Goal: Transaction & Acquisition: Book appointment/travel/reservation

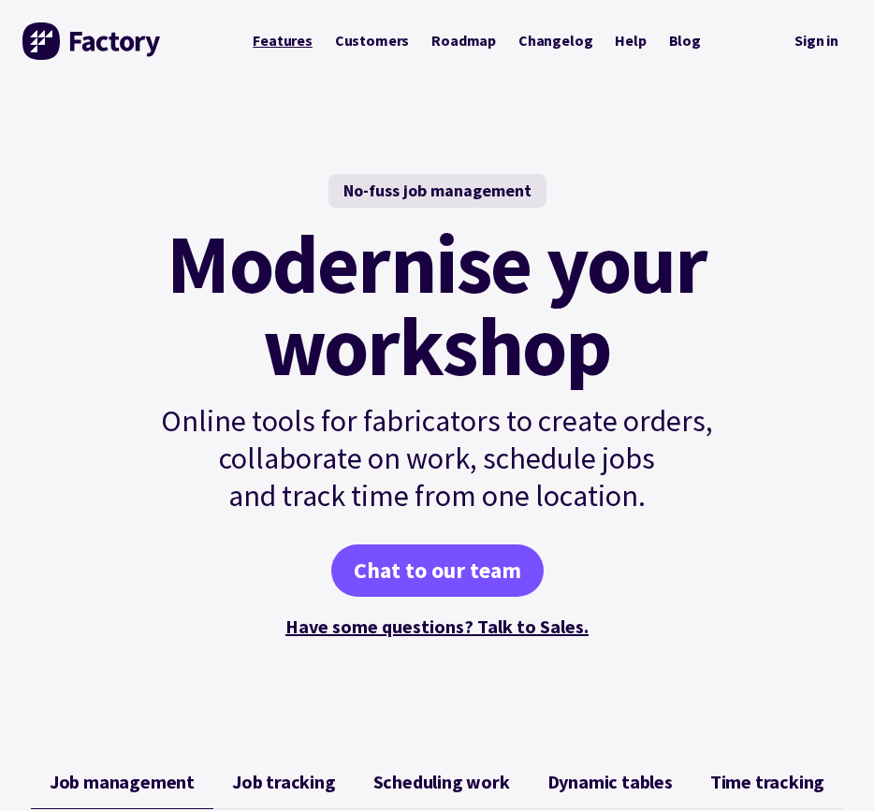
click at [290, 42] on link "Features" at bounding box center [282, 40] width 82 height 35
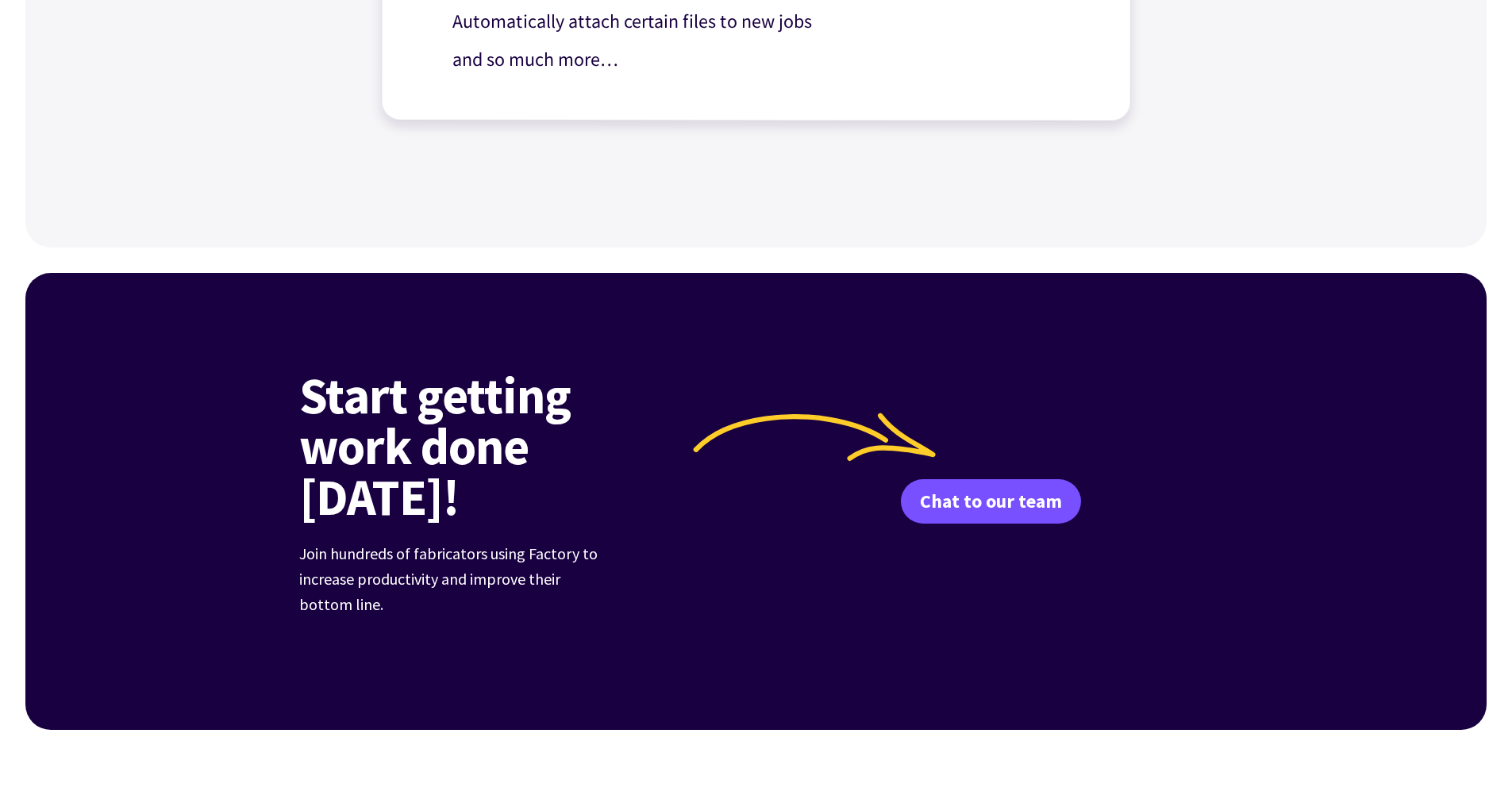
scroll to position [1964, 0]
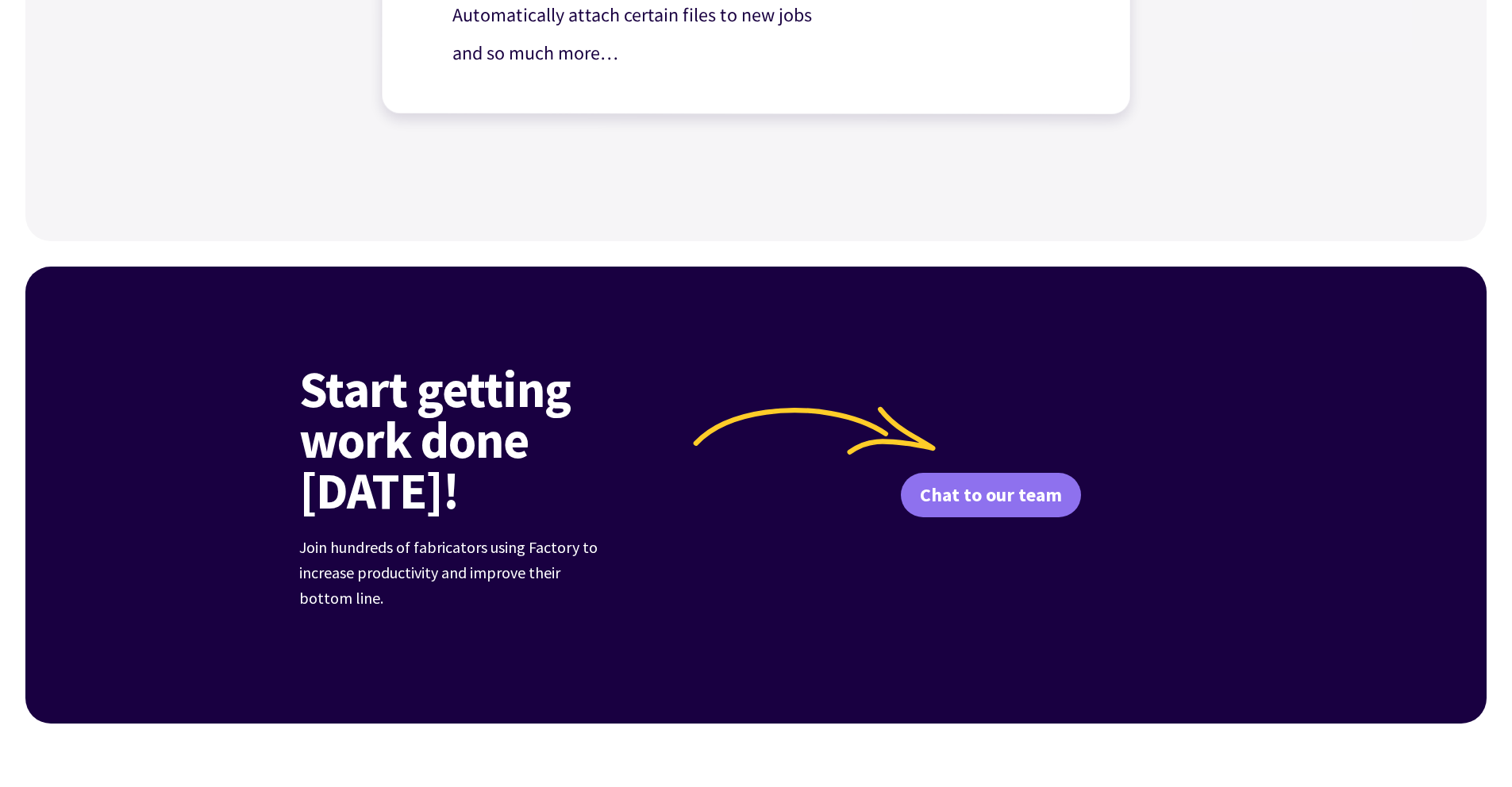
click at [740, 473] on link "Chat to our team" at bounding box center [990, 495] width 180 height 44
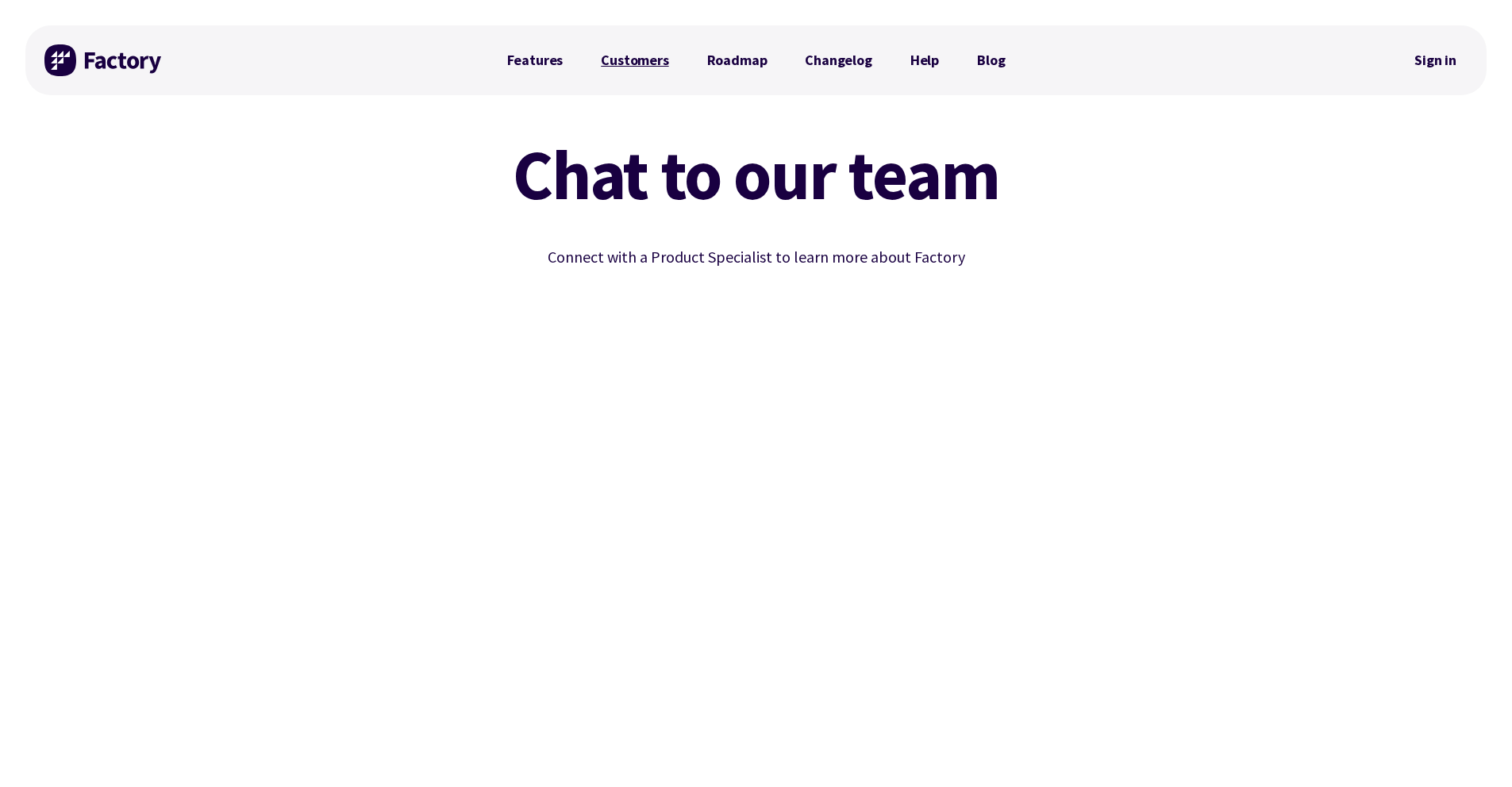
click at [648, 62] on link "Customers" at bounding box center [634, 59] width 105 height 31
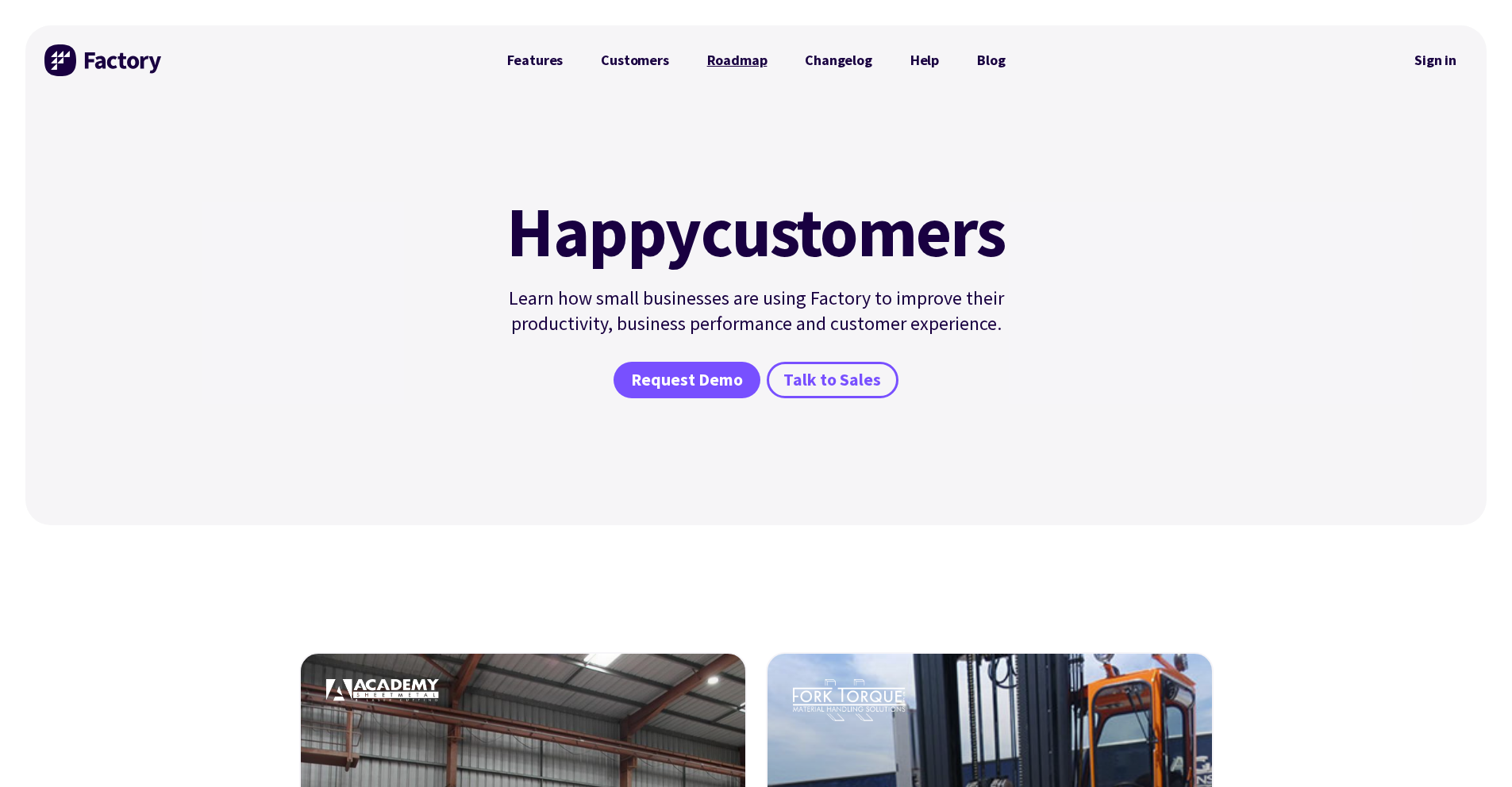
click at [730, 67] on link "Roadmap" at bounding box center [737, 59] width 98 height 31
click at [683, 376] on span "Request Demo" at bounding box center [687, 380] width 112 height 23
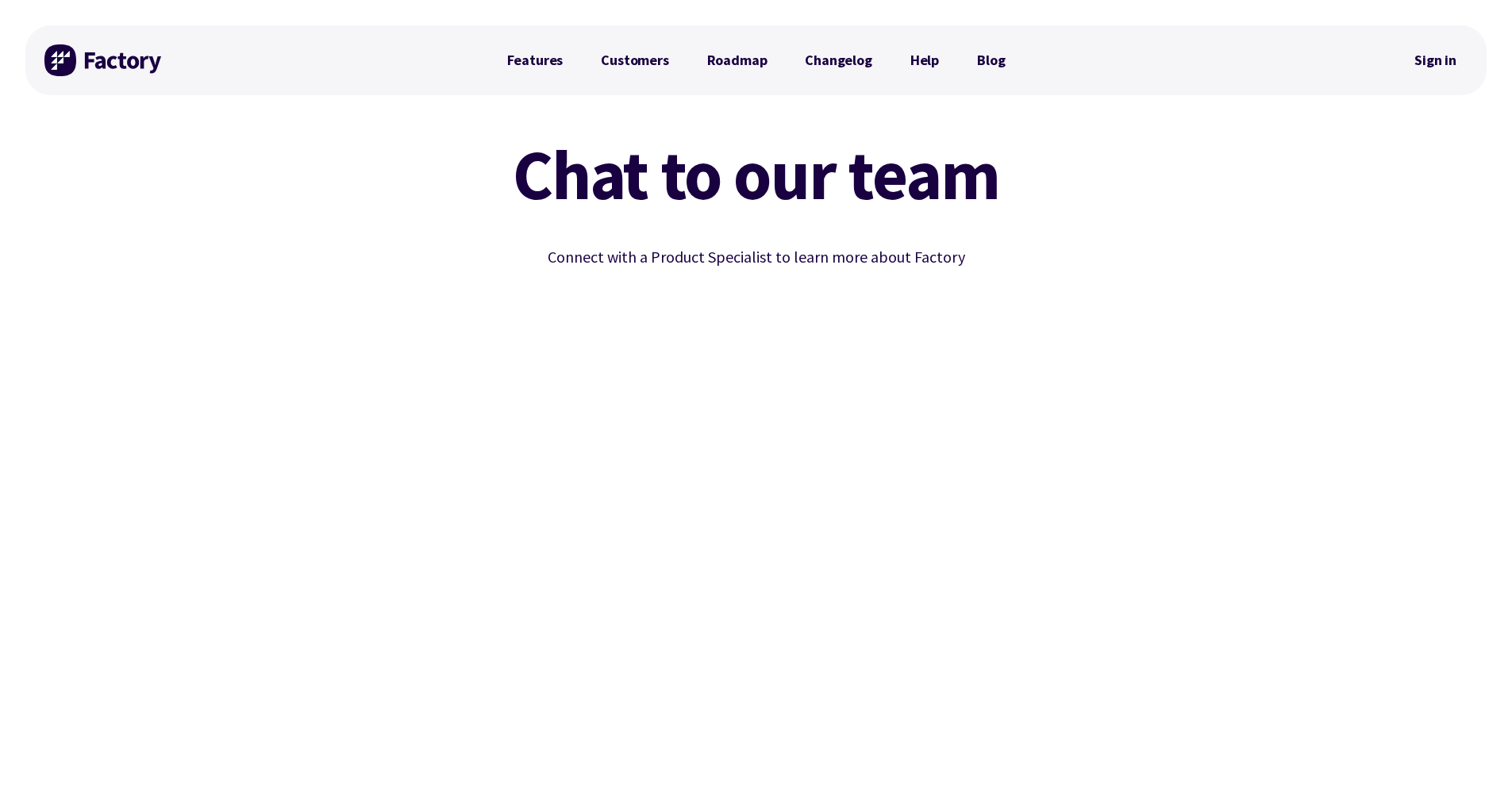
scroll to position [293, 0]
